Goal: Task Accomplishment & Management: Complete application form

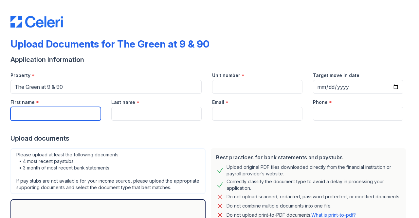
click at [72, 109] on input "First name" at bounding box center [55, 114] width 90 height 14
type input "[PERSON_NAME]"
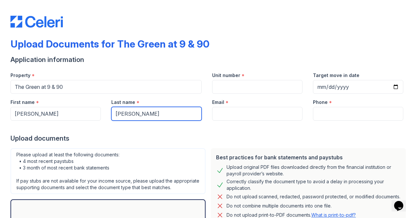
type input "[PERSON_NAME]"
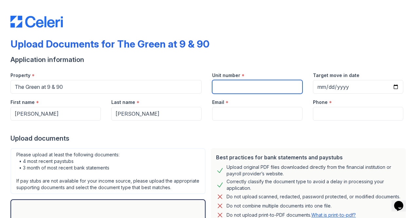
click at [241, 87] on input "Unit number" at bounding box center [257, 87] width 90 height 14
type input "A350"
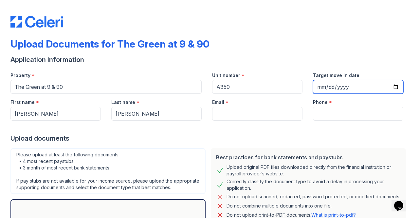
click at [389, 85] on input "Target move in date" at bounding box center [358, 87] width 90 height 14
type input "[DATE]"
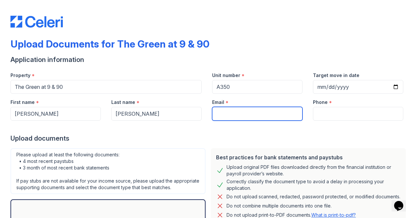
click at [241, 112] on input "Email" at bounding box center [257, 114] width 90 height 14
click at [224, 115] on input "Email" at bounding box center [257, 114] width 90 height 14
paste input "[EMAIL_ADDRESS][DOMAIN_NAME]"
type input "[EMAIL_ADDRESS][DOMAIN_NAME]"
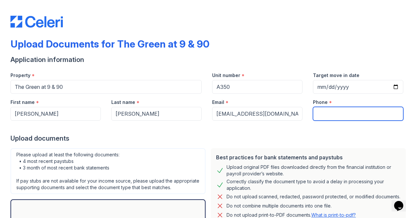
click at [350, 116] on input "Phone" at bounding box center [358, 114] width 90 height 14
click at [347, 114] on input "Phone" at bounding box center [358, 114] width 90 height 14
type input "9046992862"
click at [271, 131] on div at bounding box center [209, 126] width 398 height 13
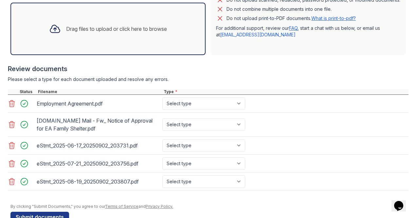
scroll to position [195, 0]
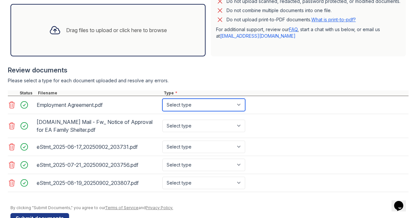
click at [237, 111] on select "Select type Paystub Bank Statement Offer Letter Tax Documents Benefit Award Let…" at bounding box center [203, 104] width 83 height 12
select select "offer_letter"
click at [162, 104] on select "Select type Paystub Bank Statement Offer Letter Tax Documents Benefit Award Let…" at bounding box center [203, 104] width 83 height 12
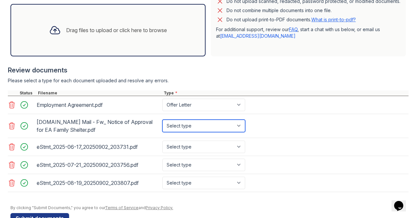
click at [240, 132] on select "Select type Paystub Bank Statement Offer Letter Tax Documents Benefit Award Let…" at bounding box center [203, 125] width 83 height 12
select select "other"
click at [162, 125] on select "Select type Paystub Bank Statement Offer Letter Tax Documents Benefit Award Let…" at bounding box center [203, 125] width 83 height 12
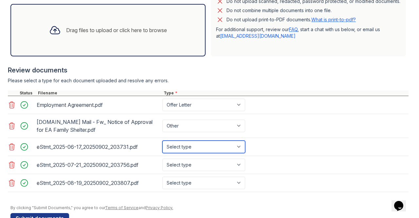
click at [240, 151] on select "Select type Paystub Bank Statement Offer Letter Tax Documents Benefit Award Let…" at bounding box center [203, 146] width 83 height 12
select select "bank_statement"
click at [162, 146] on select "Select type Paystub Bank Statement Offer Letter Tax Documents Benefit Award Let…" at bounding box center [203, 146] width 83 height 12
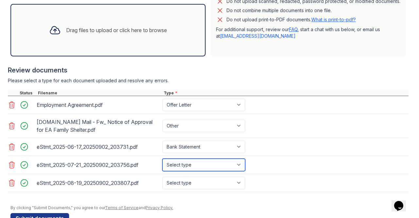
click at [235, 169] on select "Select type Paystub Bank Statement Offer Letter Tax Documents Benefit Award Let…" at bounding box center [203, 164] width 83 height 12
select select "bank_statement"
click at [162, 163] on select "Select type Paystub Bank Statement Offer Letter Tax Documents Benefit Award Let…" at bounding box center [203, 164] width 83 height 12
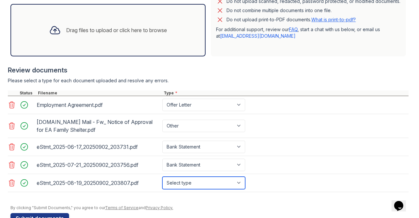
click at [240, 187] on select "Select type Paystub Bank Statement Offer Letter Tax Documents Benefit Award Let…" at bounding box center [203, 182] width 83 height 12
select select "bank_statement"
click at [162, 181] on select "Select type Paystub Bank Statement Offer Letter Tax Documents Benefit Award Let…" at bounding box center [203, 182] width 83 height 12
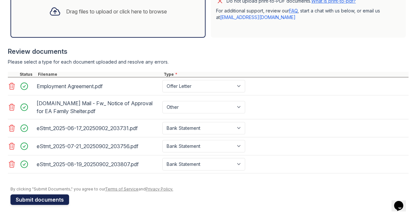
click at [41, 198] on button "Submit documents" at bounding box center [39, 199] width 59 height 10
